Goal: Transaction & Acquisition: Obtain resource

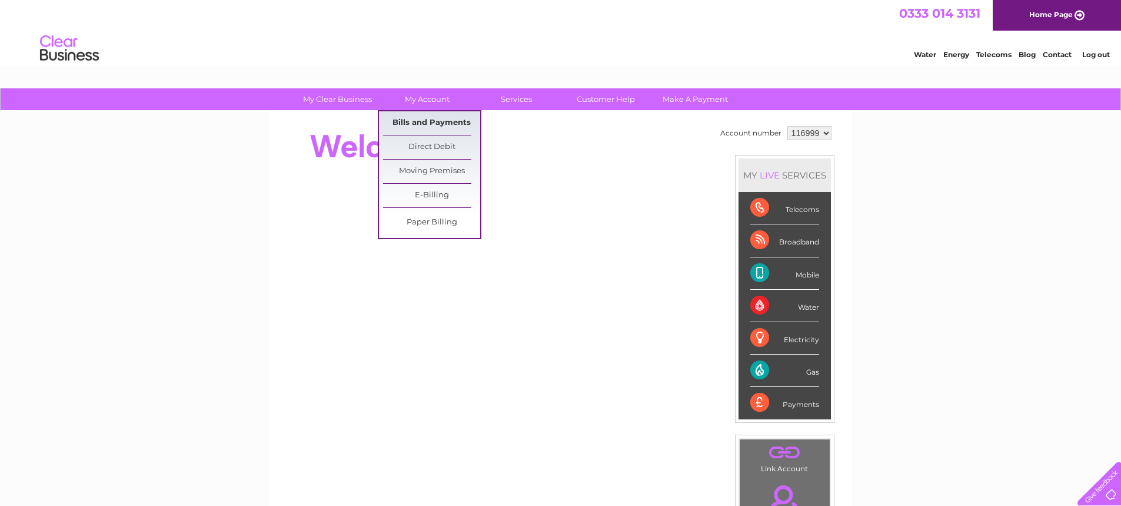
click at [446, 127] on link "Bills and Payments" at bounding box center [431, 123] width 97 height 24
click at [412, 115] on link "Bills and Payments" at bounding box center [431, 123] width 97 height 24
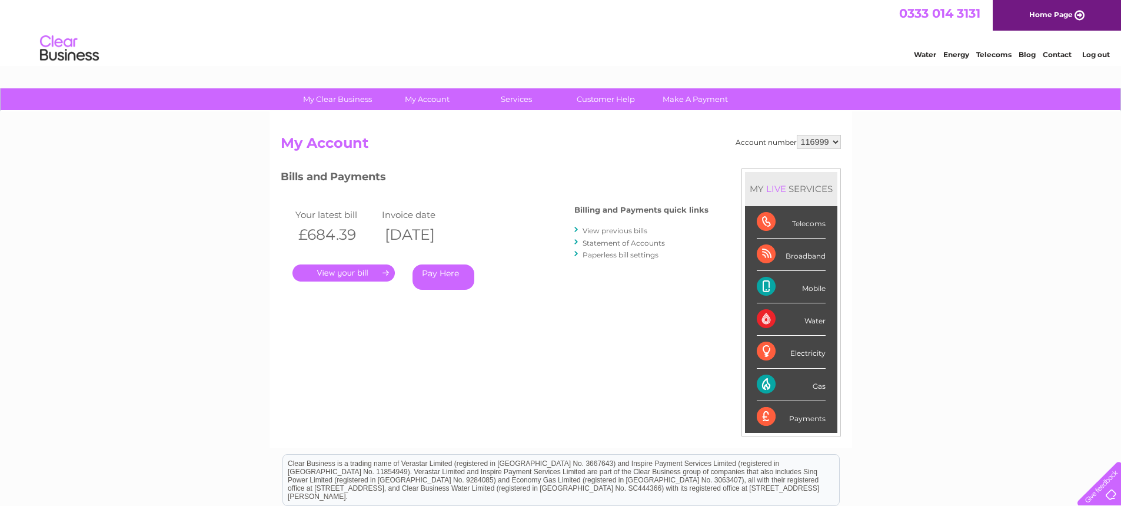
click at [366, 271] on link "." at bounding box center [344, 272] width 102 height 17
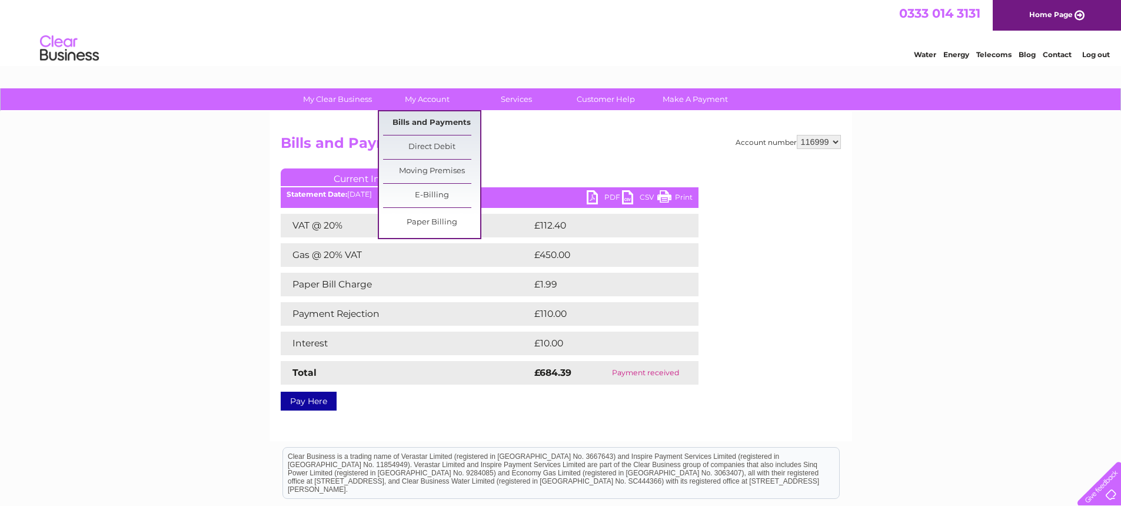
click at [444, 125] on link "Bills and Payments" at bounding box center [431, 123] width 97 height 24
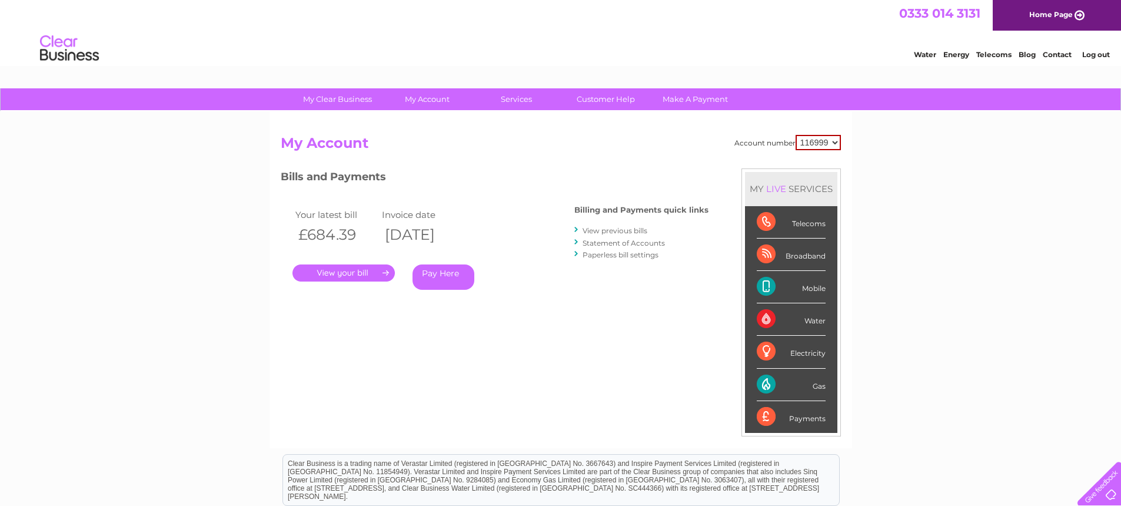
drag, startPoint x: 364, startPoint y: 237, endPoint x: 303, endPoint y: 292, distance: 82.5
click at [289, 233] on div "Your latest bill Invoice date £684.39 11/07/2016 . Pay Here" at bounding box center [410, 251] width 259 height 112
click at [304, 294] on div "Your latest bill Invoice date £684.39 11/07/2016 . Pay Here" at bounding box center [410, 251] width 259 height 112
click at [348, 274] on link "." at bounding box center [344, 272] width 102 height 17
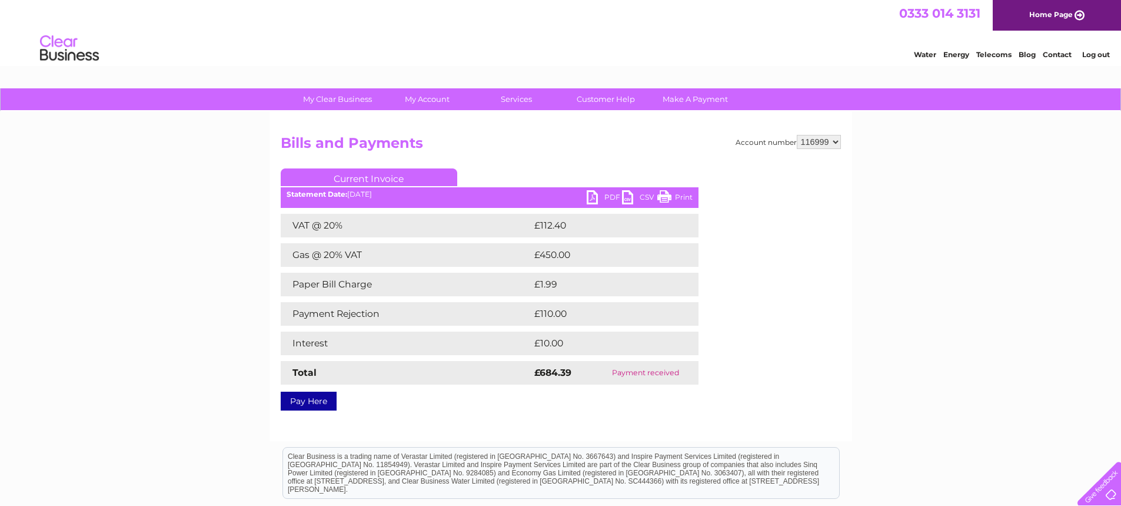
click at [598, 193] on link "PDF" at bounding box center [604, 198] width 35 height 17
click at [610, 201] on link "PDF" at bounding box center [604, 198] width 35 height 17
click at [612, 198] on link "PDF" at bounding box center [604, 198] width 35 height 17
